Goal: Information Seeking & Learning: Check status

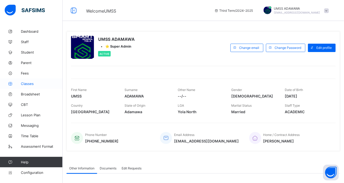
click at [27, 84] on span "Classes" at bounding box center [42, 83] width 42 height 4
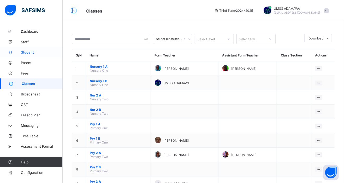
click at [27, 51] on span "Student" at bounding box center [42, 52] width 42 height 4
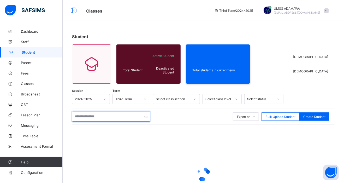
click at [89, 114] on input "text" at bounding box center [111, 116] width 78 height 10
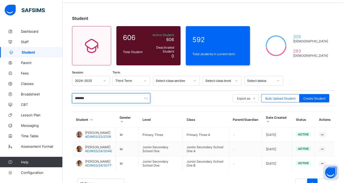
scroll to position [19, 0]
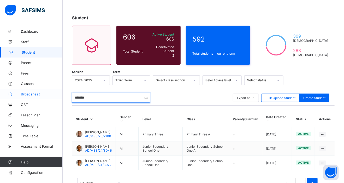
type input "*******"
click at [27, 93] on span "Broadsheet" at bounding box center [42, 94] width 42 height 4
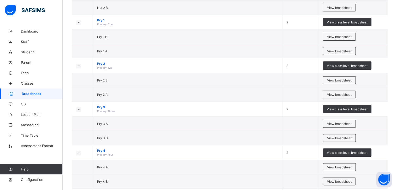
scroll to position [136, 0]
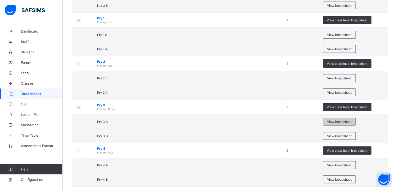
click at [341, 120] on span "View broadsheet" at bounding box center [339, 122] width 25 height 4
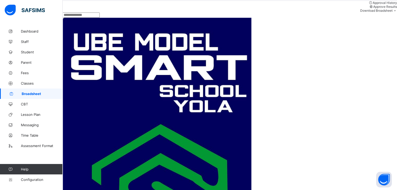
scroll to position [92, 0]
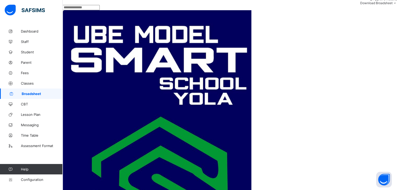
click at [95, 10] on input "text" at bounding box center [81, 7] width 37 height 5
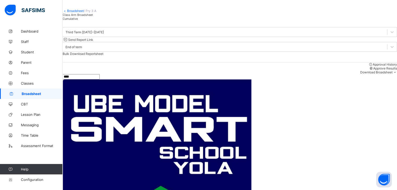
scroll to position [4, 0]
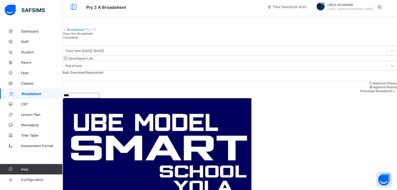
type input "*****"
click at [7, 33] on icon at bounding box center [10, 31] width 21 height 4
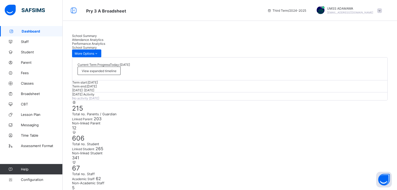
drag, startPoint x: 398, startPoint y: 52, endPoint x: 399, endPoint y: 77, distance: 24.3
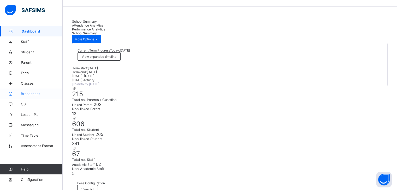
click at [33, 95] on span "Broadsheet" at bounding box center [42, 94] width 42 height 4
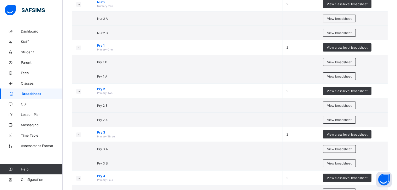
scroll to position [111, 0]
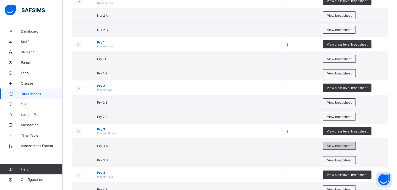
click at [337, 146] on span "View broadsheet" at bounding box center [339, 146] width 25 height 4
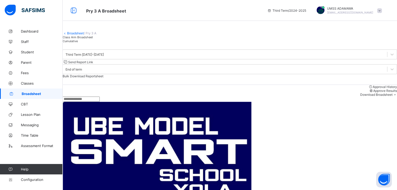
click at [96, 102] on input "text" at bounding box center [81, 99] width 37 height 5
type input "*******"
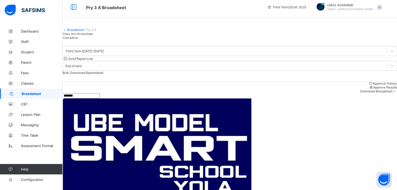
scroll to position [4, 0]
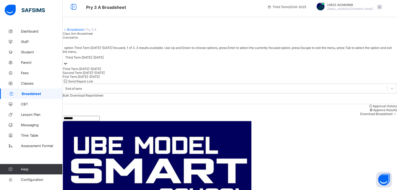
click at [104, 59] on div "Third Term 2024-2025" at bounding box center [84, 58] width 38 height 4
click at [94, 75] on div "Second Term 2024-2025" at bounding box center [230, 73] width 334 height 4
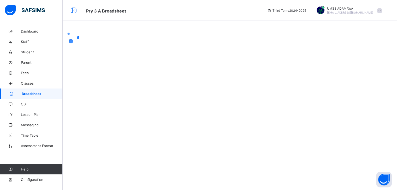
scroll to position [0, 0]
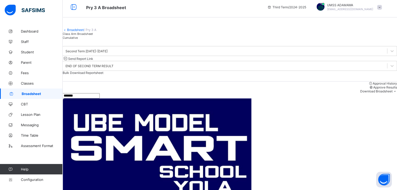
scroll to position [4, 0]
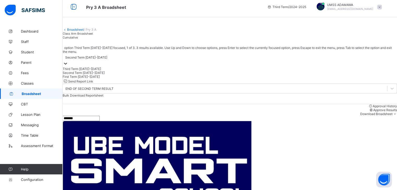
click at [98, 67] on div "Second Term 2024-2025" at bounding box center [230, 60] width 334 height 13
click at [94, 79] on div "First Term 2024-2025" at bounding box center [230, 77] width 334 height 4
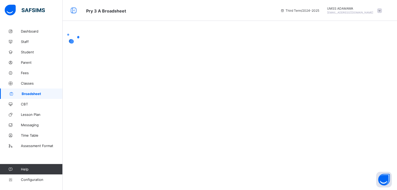
scroll to position [0, 0]
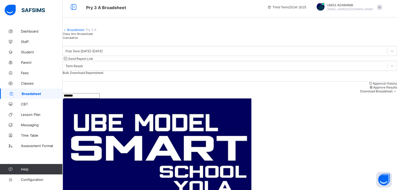
scroll to position [4, 0]
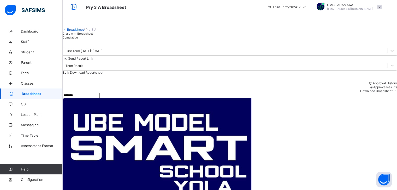
click at [38, 92] on span "Broadsheet" at bounding box center [42, 94] width 41 height 4
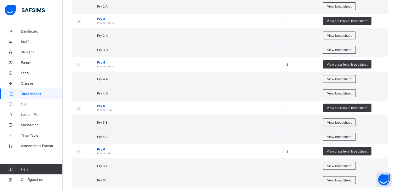
scroll to position [221, 0]
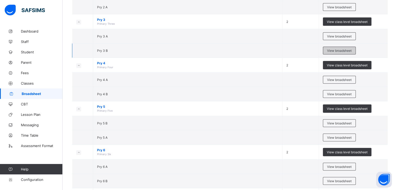
click at [341, 49] on span "View broadsheet" at bounding box center [339, 51] width 25 height 4
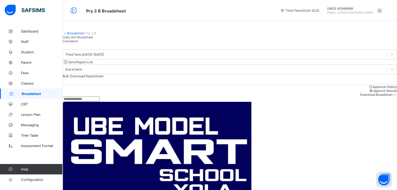
click at [80, 102] on input "text" at bounding box center [81, 99] width 37 height 5
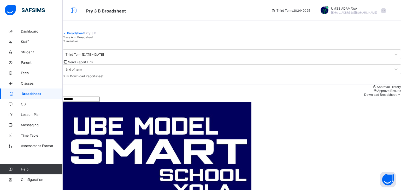
click at [89, 102] on input "*******" at bounding box center [81, 99] width 37 height 5
type input "*"
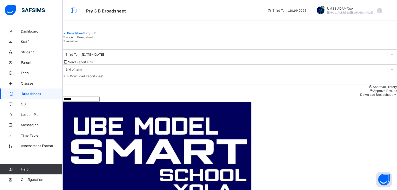
type input "******"
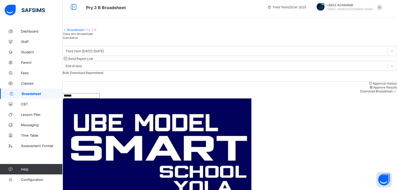
scroll to position [4, 0]
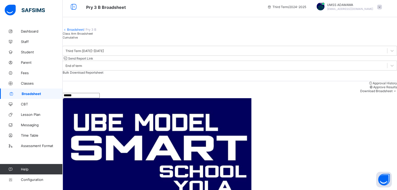
click at [75, 32] on link "Broadsheet" at bounding box center [75, 30] width 17 height 4
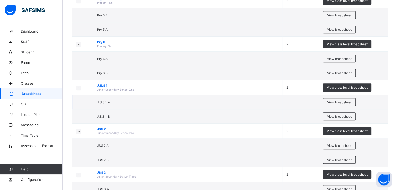
scroll to position [334, 0]
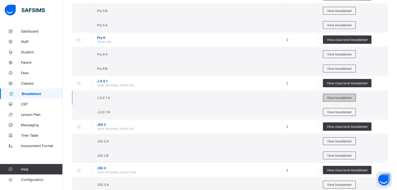
click at [346, 96] on span "View broadsheet" at bounding box center [339, 98] width 25 height 4
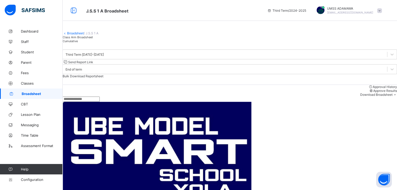
click at [96, 102] on input "text" at bounding box center [81, 99] width 37 height 5
type input "*******"
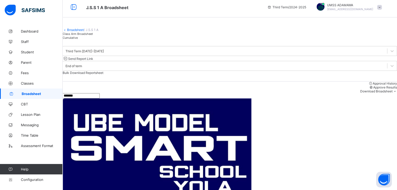
scroll to position [142, 0]
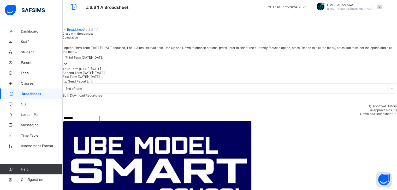
click at [104, 59] on div "Third Term 2024-2025" at bounding box center [84, 58] width 38 height 4
click at [97, 75] on div "Second Term 2024-2025" at bounding box center [230, 73] width 334 height 4
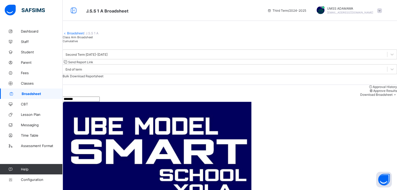
drag, startPoint x: 398, startPoint y: 46, endPoint x: 128, endPoint y: 171, distance: 298.1
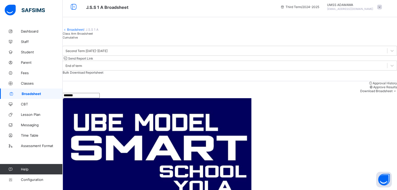
scroll to position [154, 0]
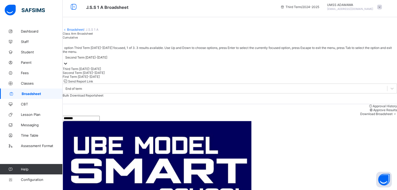
click at [107, 59] on div "Second Term 2024-2025" at bounding box center [86, 58] width 42 height 4
click at [95, 79] on div "First Term 2024-2025" at bounding box center [230, 77] width 334 height 4
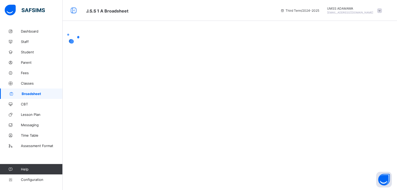
scroll to position [0, 0]
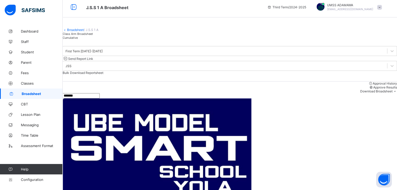
scroll to position [4, 0]
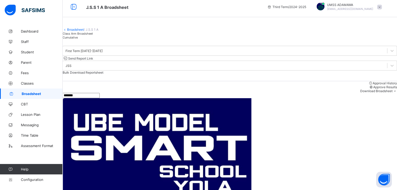
click at [82, 32] on link "Broadsheet" at bounding box center [75, 30] width 17 height 4
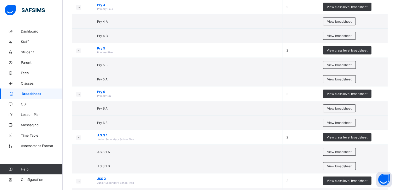
scroll to position [288, 0]
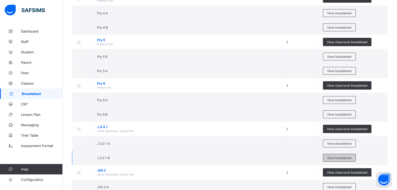
click at [348, 156] on span "View broadsheet" at bounding box center [339, 158] width 25 height 4
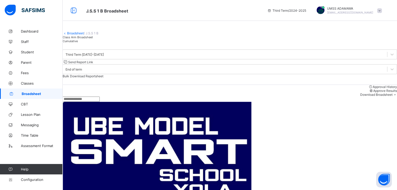
click at [97, 102] on input "text" at bounding box center [81, 99] width 37 height 5
type input "*******"
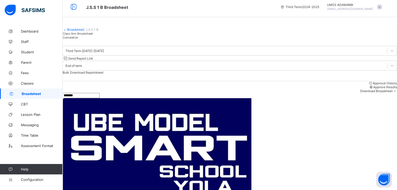
scroll to position [6, 0]
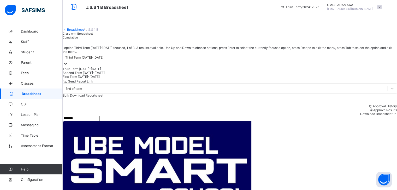
click at [104, 59] on div "Third Term 2024-2025" at bounding box center [84, 58] width 38 height 4
click at [93, 75] on div "Second Term 2024-2025" at bounding box center [230, 73] width 334 height 4
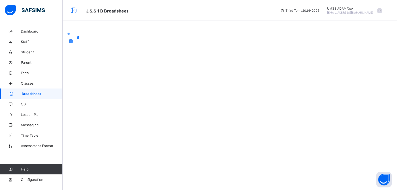
scroll to position [0, 0]
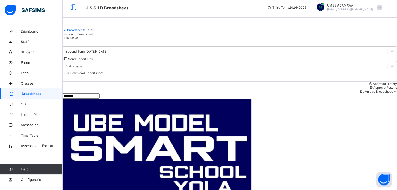
scroll to position [4, 0]
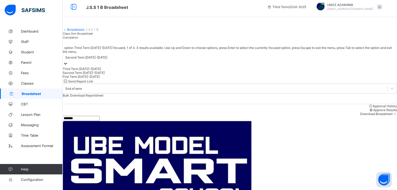
click at [89, 59] on div "Second Term 2024-2025" at bounding box center [86, 58] width 42 height 4
click at [89, 79] on div "First Term 2024-2025" at bounding box center [230, 77] width 334 height 4
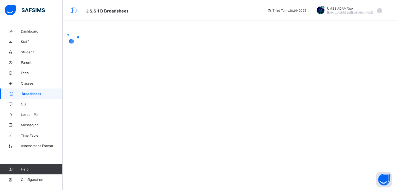
scroll to position [0, 0]
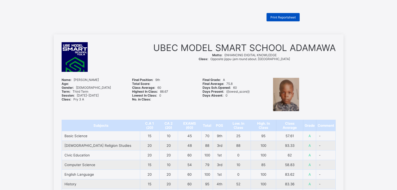
click at [291, 16] on span "Print Reportsheet" at bounding box center [282, 17] width 25 height 4
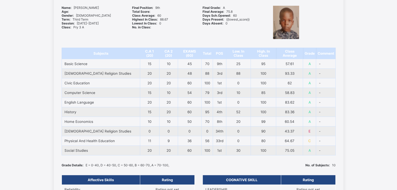
scroll to position [73, 0]
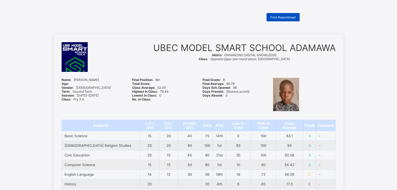
click at [286, 17] on span "Print Reportsheet" at bounding box center [282, 17] width 25 height 4
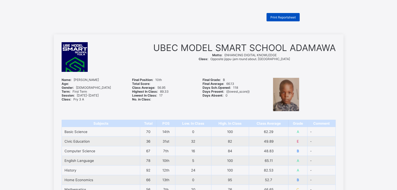
click at [280, 16] on span "Print Reportsheet" at bounding box center [282, 17] width 25 height 4
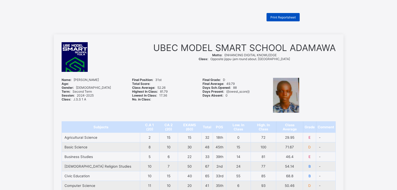
click at [287, 18] on span "Print Reportsheet" at bounding box center [282, 17] width 25 height 4
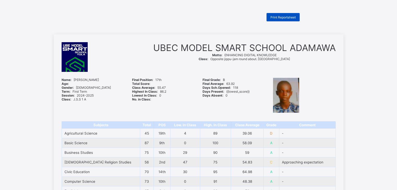
click at [278, 17] on span "Print Reportsheet" at bounding box center [282, 17] width 25 height 4
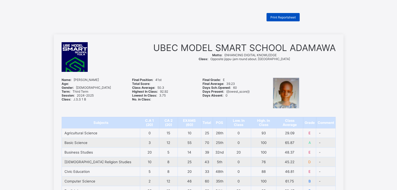
click at [277, 17] on span "Print Reportsheet" at bounding box center [282, 17] width 25 height 4
click at [278, 16] on span "Print Reportsheet" at bounding box center [282, 17] width 25 height 4
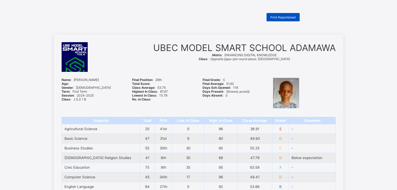
click at [295, 18] on span "Print Reportsheet" at bounding box center [282, 17] width 25 height 4
